Goal: Find specific page/section: Find specific page/section

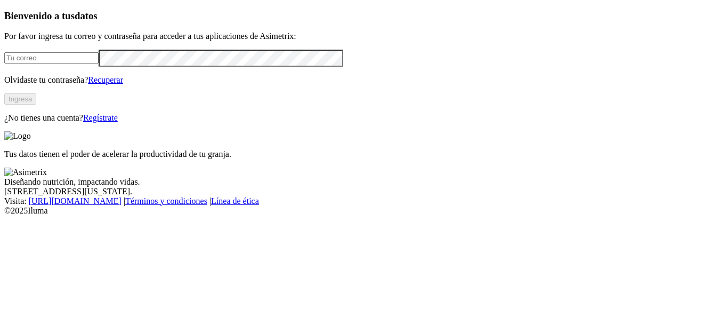
type input "[EMAIL_ADDRESS][PERSON_NAME][DOMAIN_NAME]"
click at [36, 104] on button "Ingresa" at bounding box center [20, 98] width 32 height 11
